Goal: Find specific page/section: Find specific page/section

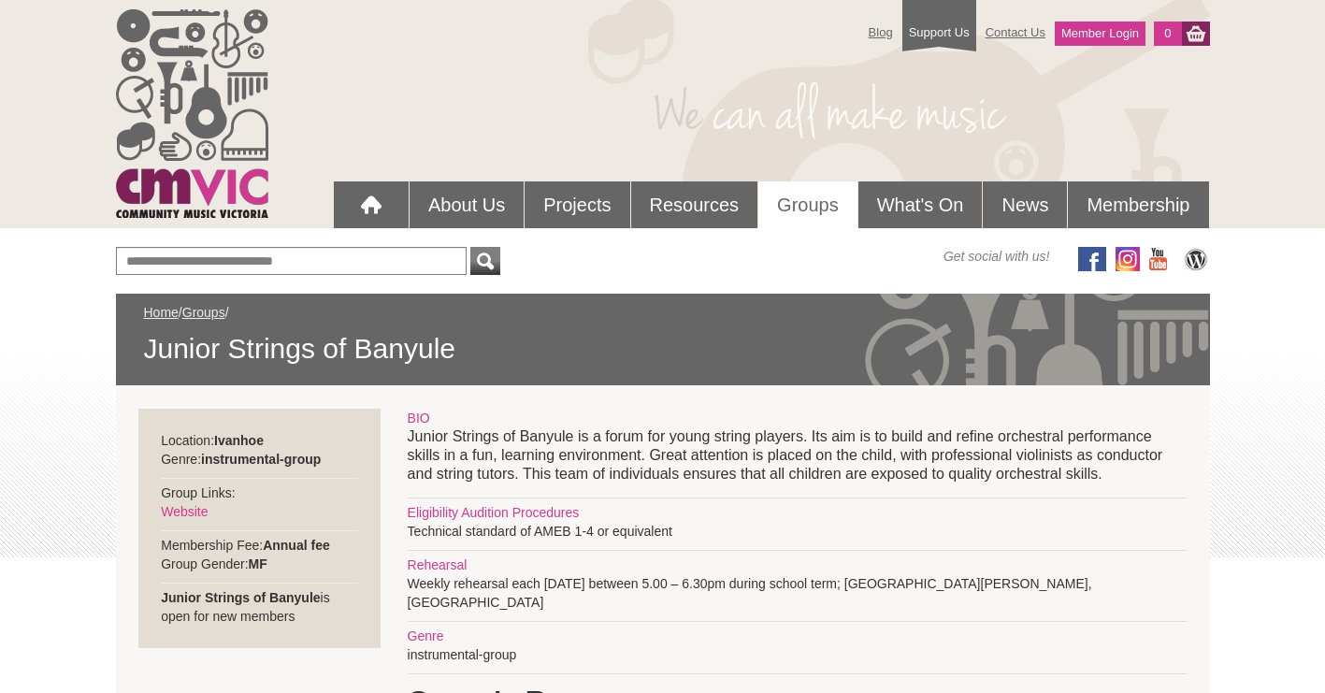
click at [799, 206] on link "Groups" at bounding box center [807, 204] width 99 height 47
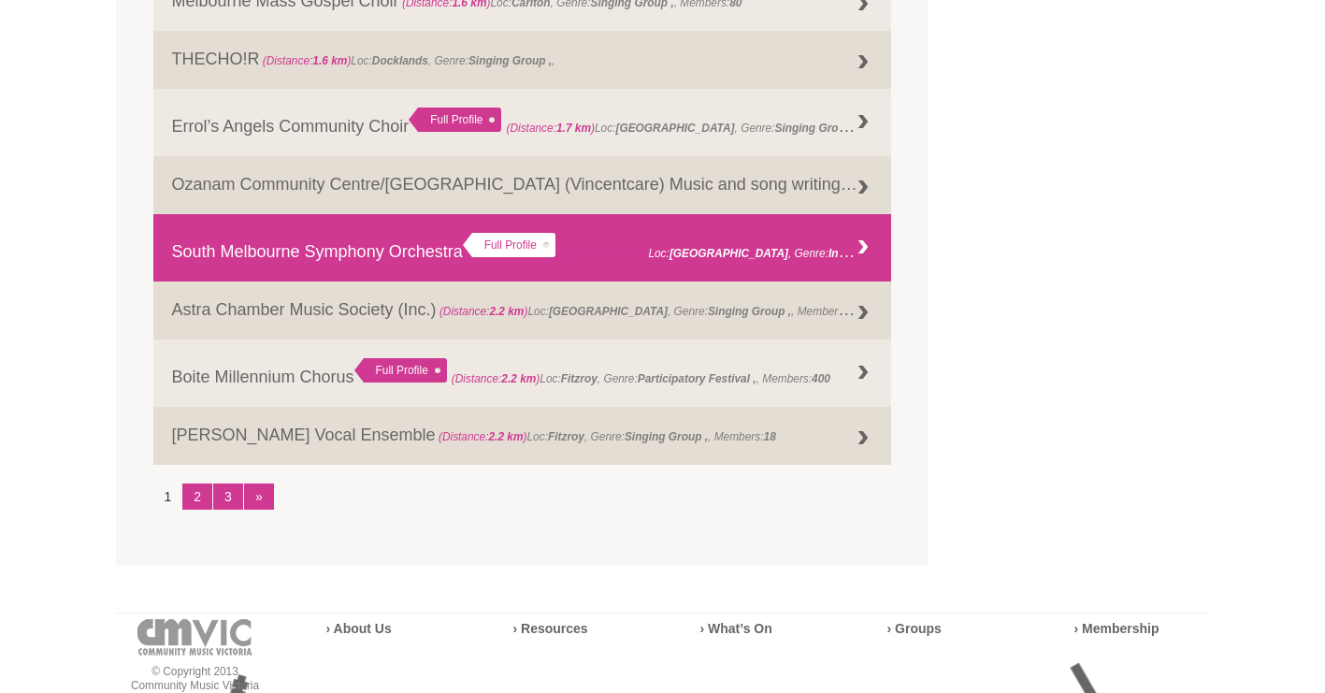
scroll to position [2344, 0]
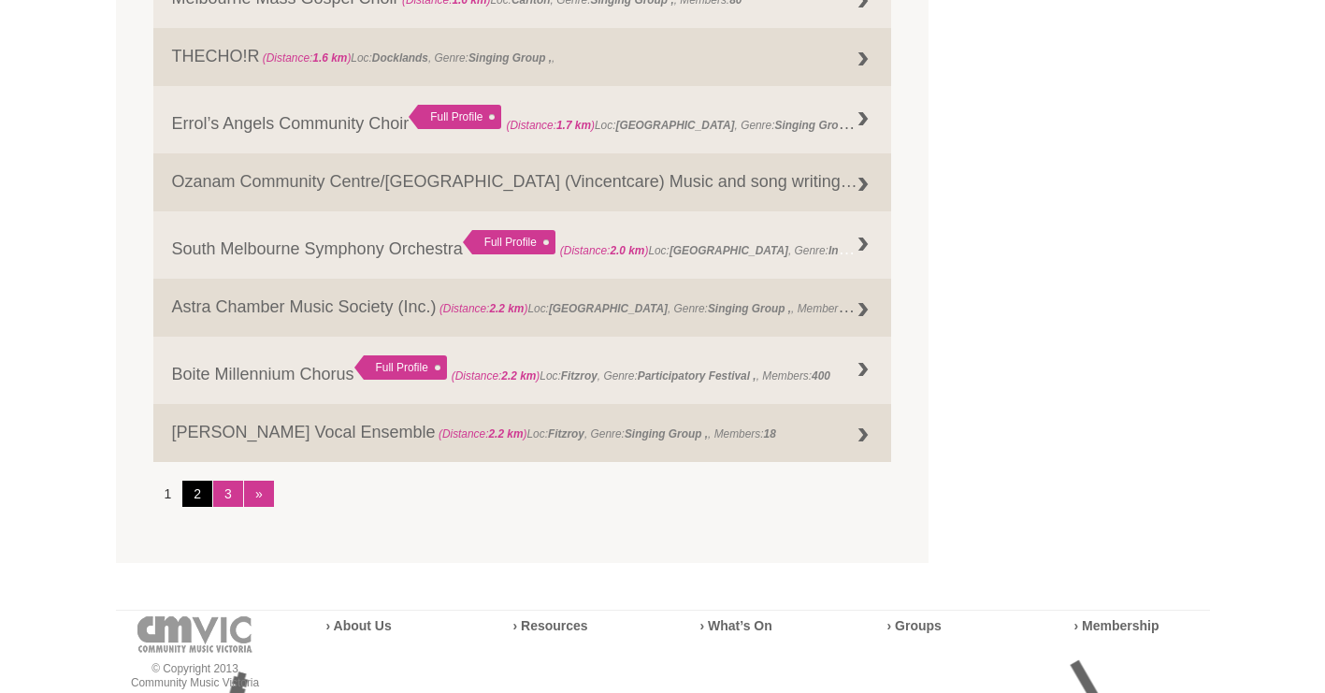
click at [200, 487] on link "2" at bounding box center [197, 494] width 30 height 26
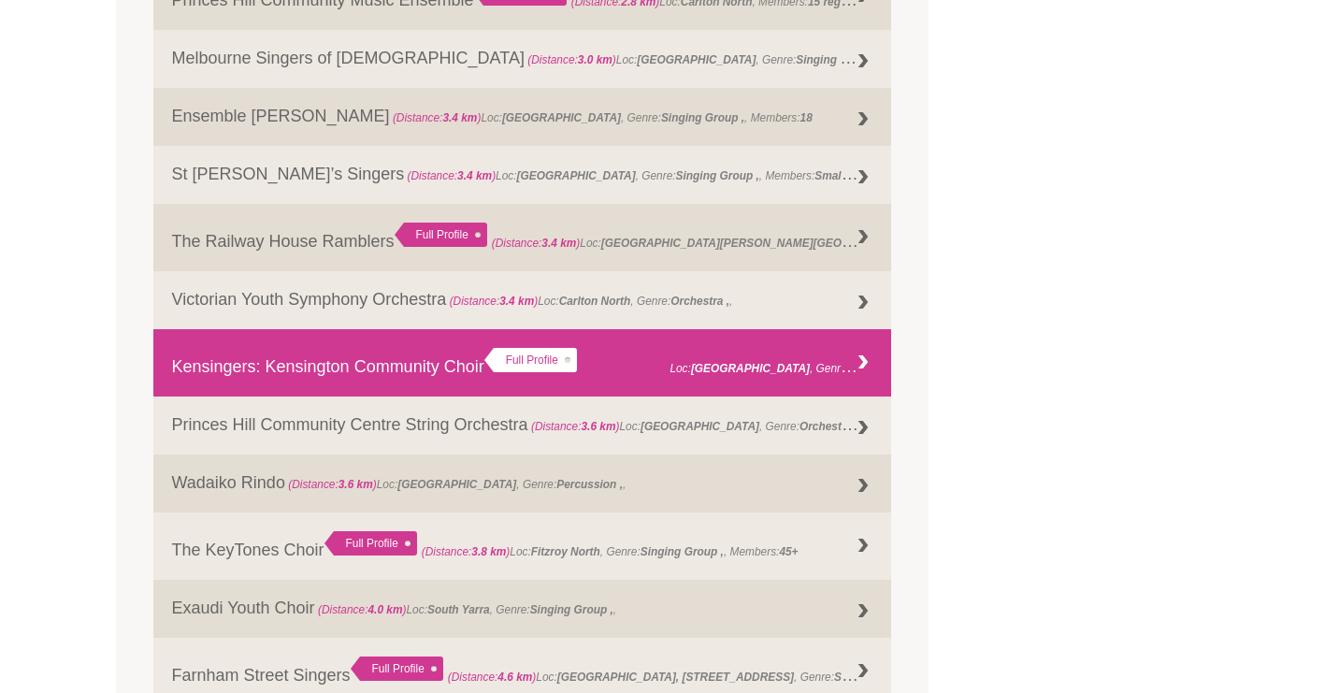
scroll to position [1161, 0]
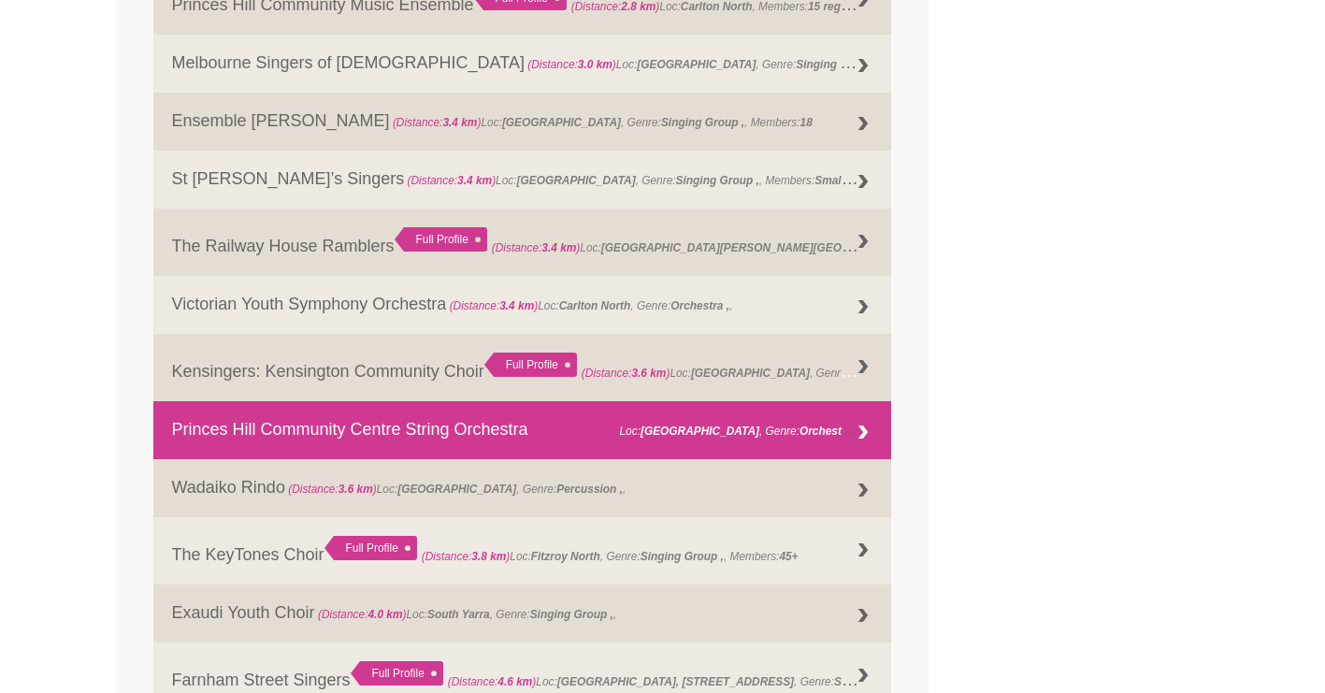
click at [360, 426] on link "Princes Hill Community Centre String Orchestra (Distance: 3.6 km ) Loc: Princes…" at bounding box center [522, 430] width 739 height 58
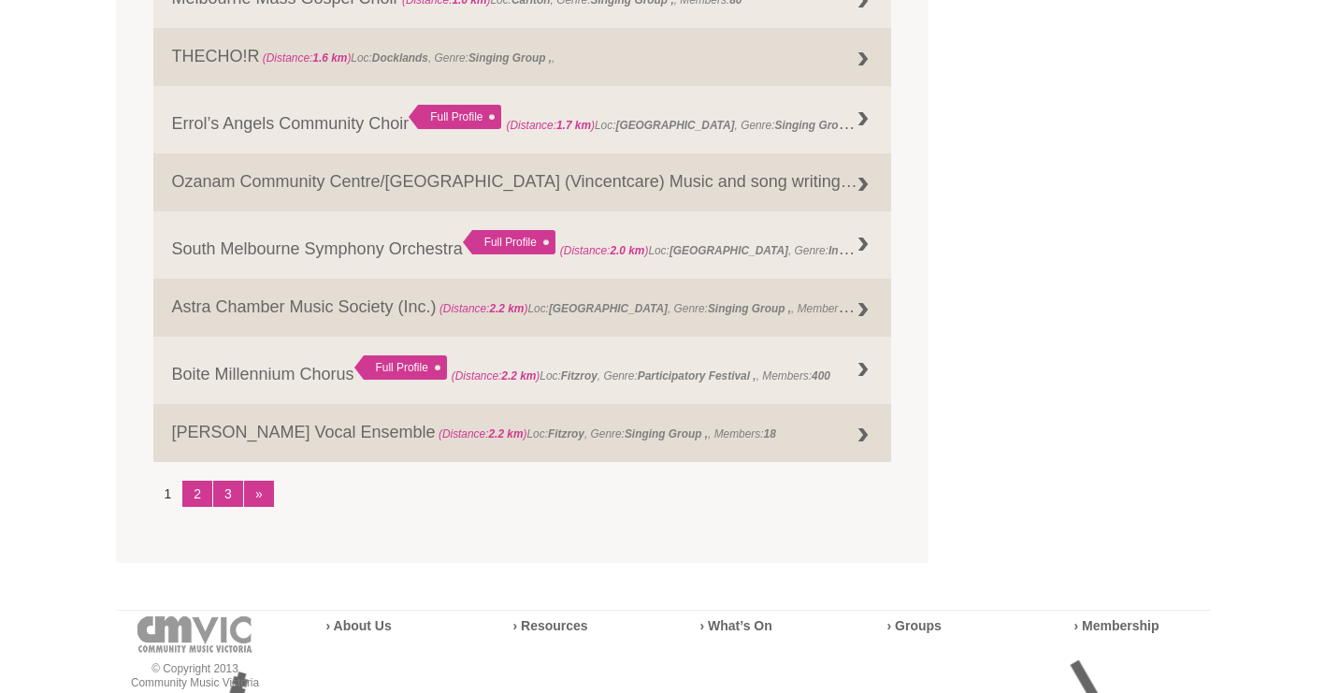
scroll to position [344, 0]
